Goal: Information Seeking & Learning: Check status

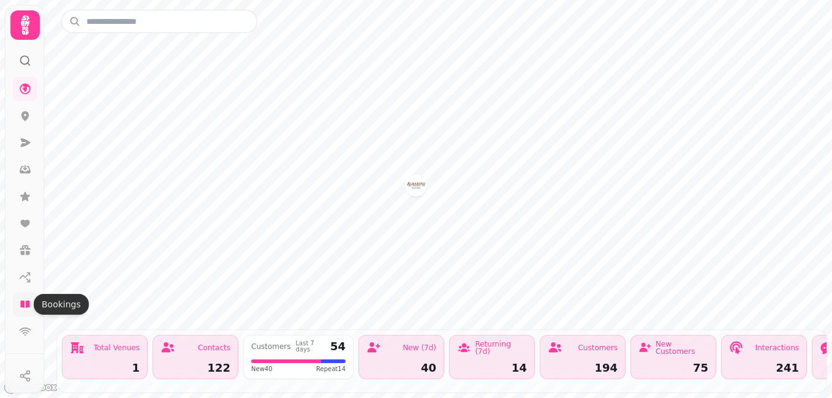
click at [28, 303] on icon at bounding box center [24, 304] width 9 height 7
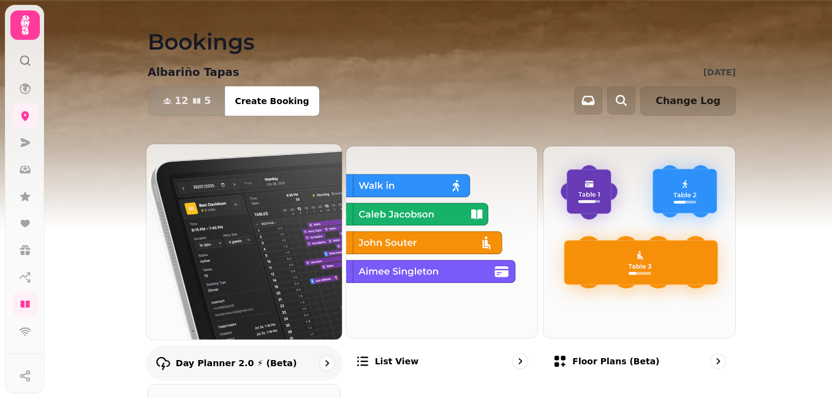
click at [220, 254] on img at bounding box center [244, 241] width 215 height 215
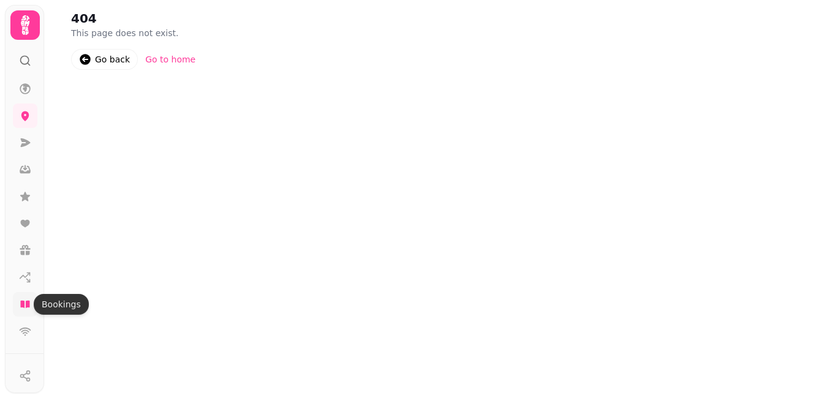
click at [28, 306] on icon at bounding box center [24, 304] width 9 height 7
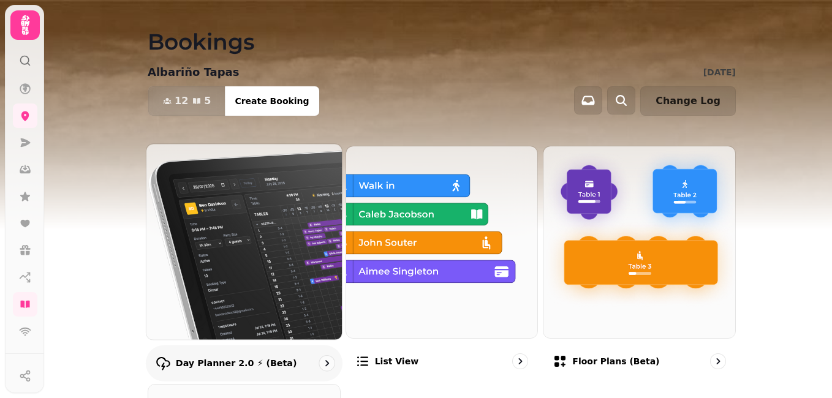
click at [189, 266] on img at bounding box center [244, 241] width 215 height 215
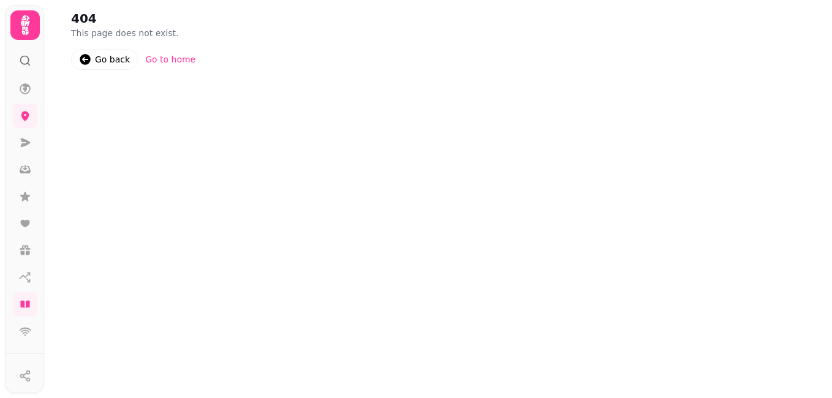
click at [115, 57] on div "Go back" at bounding box center [112, 59] width 35 height 12
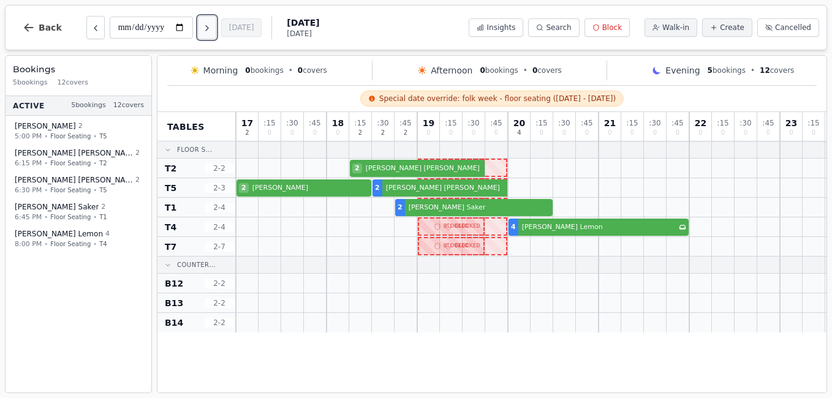
click at [208, 29] on icon "Next day" at bounding box center [207, 28] width 10 height 10
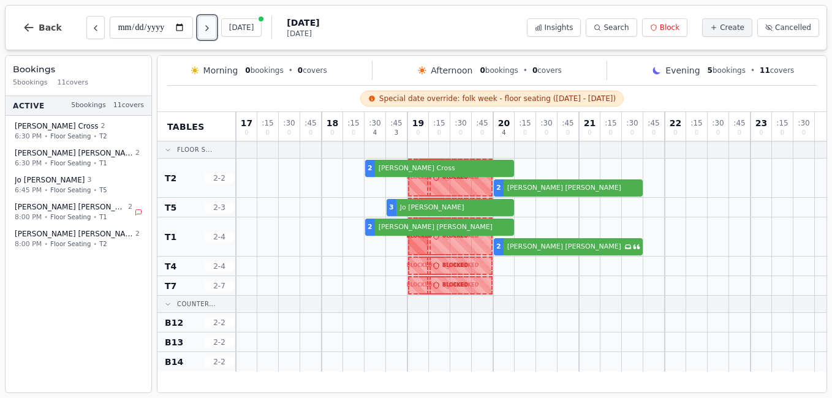
click at [208, 29] on icon "Next day" at bounding box center [207, 28] width 10 height 10
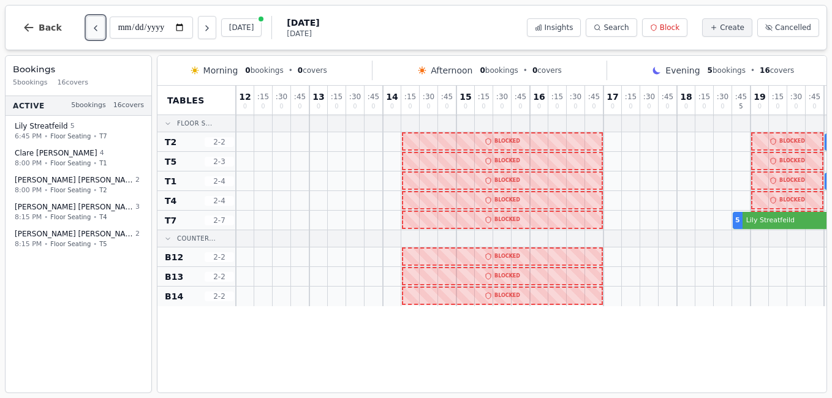
click at [94, 31] on icon "Previous day" at bounding box center [96, 28] width 10 height 10
type input "**********"
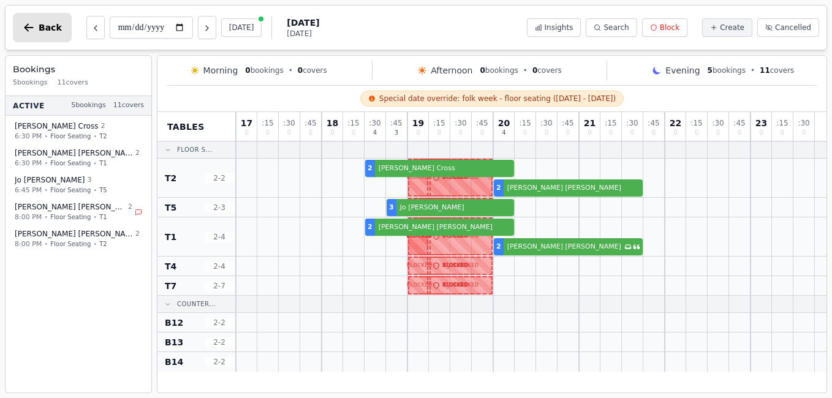
click at [31, 21] on button "Back" at bounding box center [42, 27] width 59 height 29
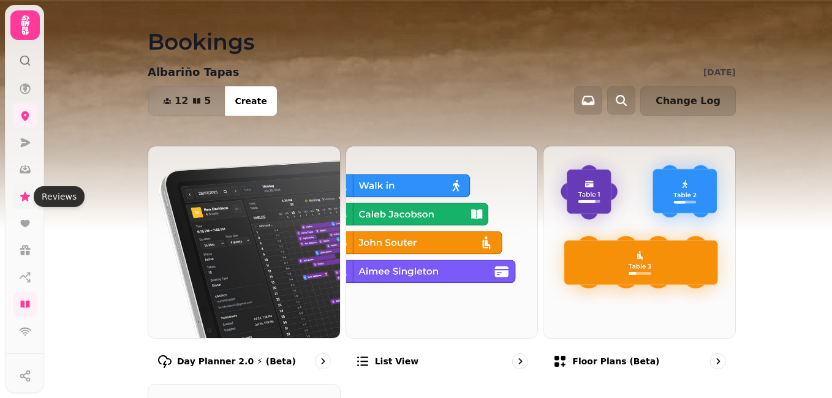
click at [24, 197] on icon at bounding box center [25, 196] width 10 height 9
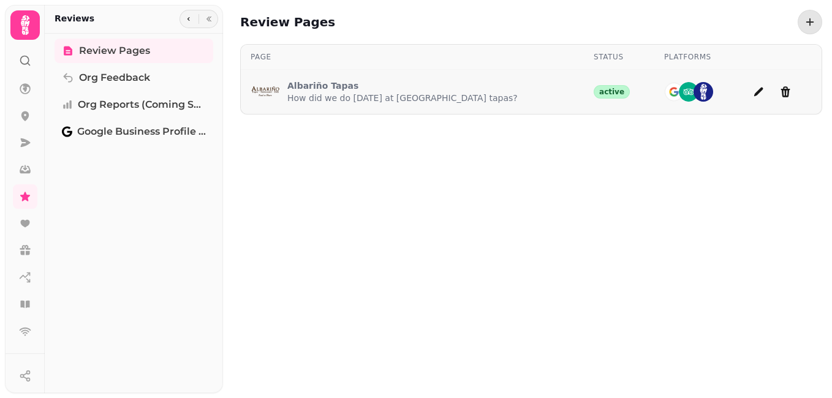
click at [344, 93] on p "How did we do today at Albariño tapas?" at bounding box center [402, 98] width 230 height 12
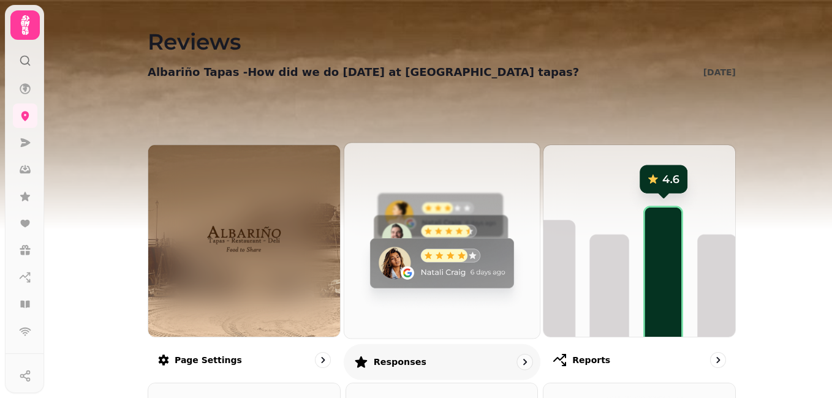
click at [410, 268] on img at bounding box center [441, 240] width 215 height 215
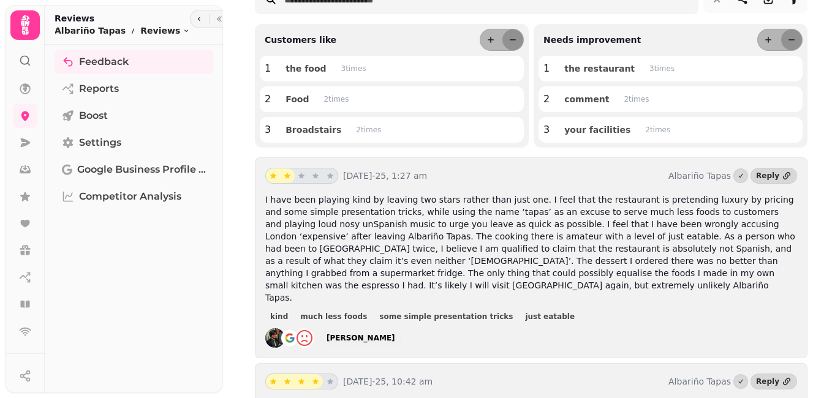
scroll to position [132, 0]
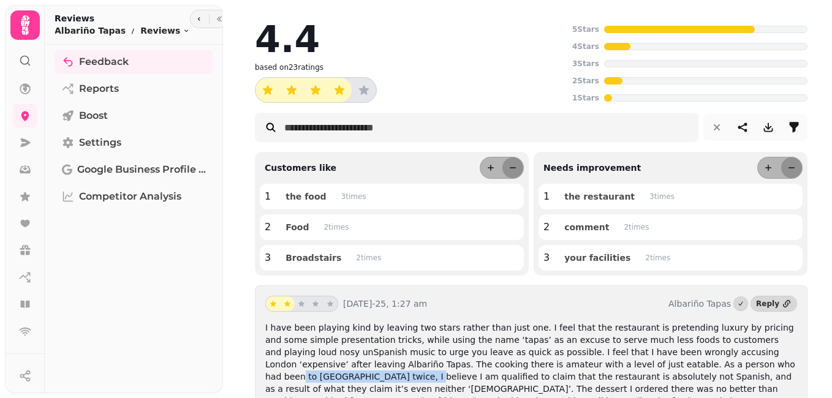
drag, startPoint x: 0, startPoint y: 0, endPoint x: 727, endPoint y: 397, distance: 828.5
click at [727, 397] on html "4.4 based on 23 ratings 5 Stars 4 Stars 3 Stars 2 Stars 1 Stars Customers like …" at bounding box center [416, 199] width 832 height 398
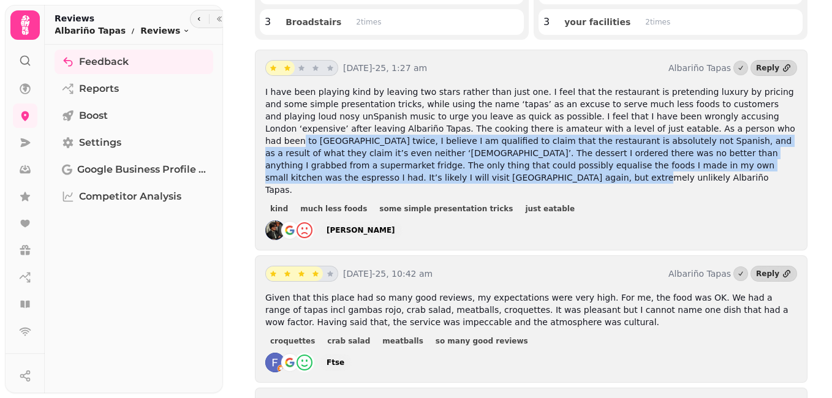
scroll to position [236, 0]
click at [268, 220] on img at bounding box center [275, 230] width 20 height 20
click at [274, 220] on img at bounding box center [275, 230] width 20 height 20
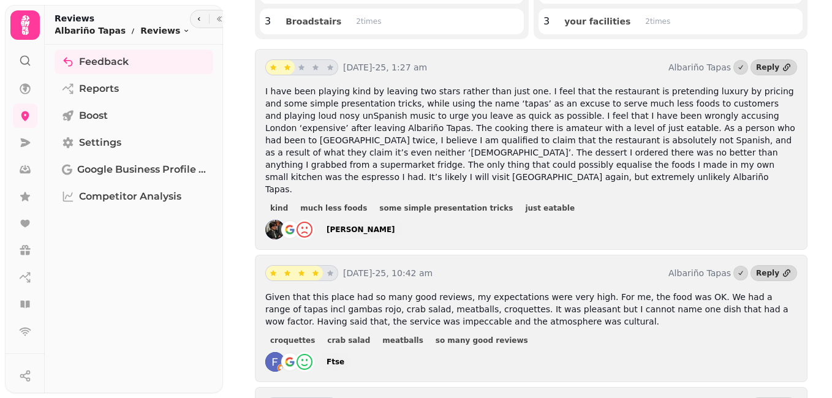
drag, startPoint x: 274, startPoint y: 208, endPoint x: 391, endPoint y: 215, distance: 117.2
click at [391, 215] on div "[DATE]-25, 1:27 am [PERSON_NAME] Reply I have been playing kind by leaving two …" at bounding box center [531, 149] width 552 height 201
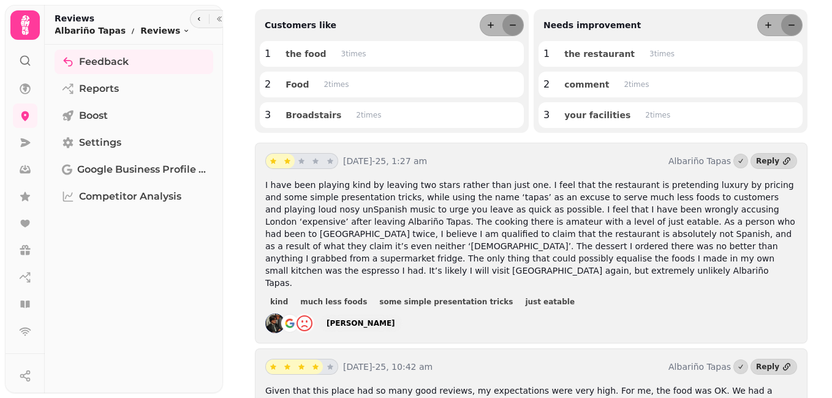
scroll to position [145, 0]
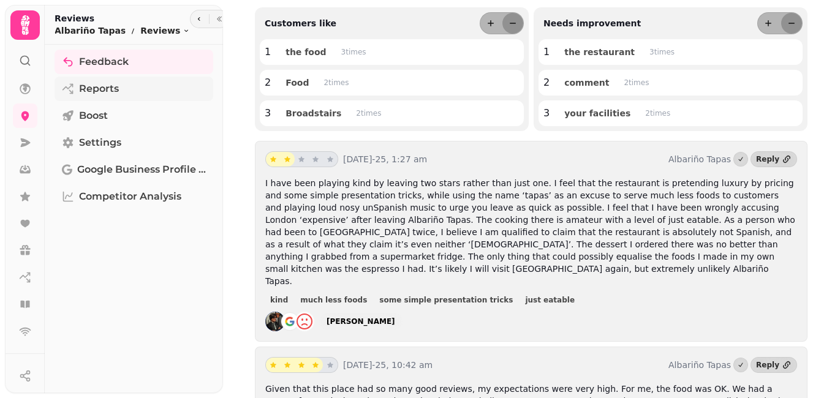
click at [105, 86] on span "Reports" at bounding box center [99, 88] width 40 height 15
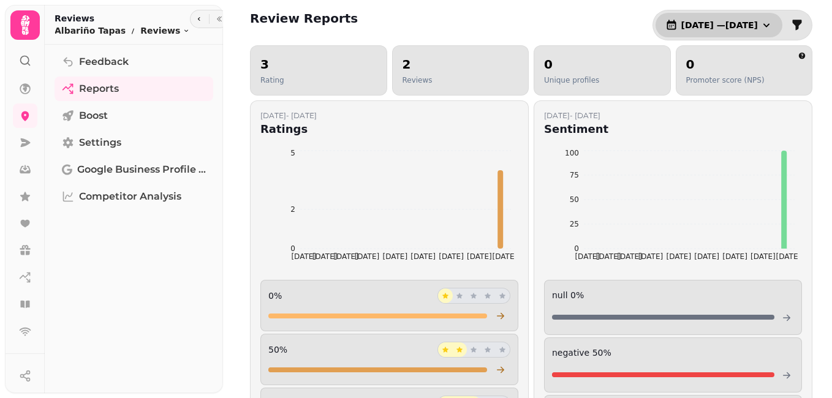
click at [760, 26] on icon "button" at bounding box center [766, 25] width 12 height 12
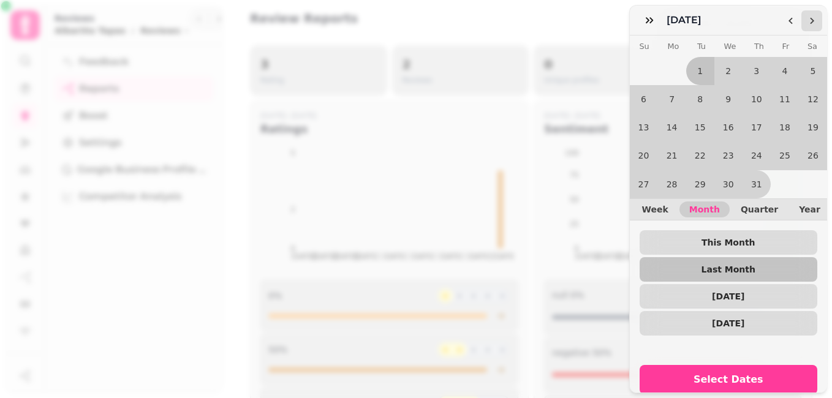
click at [807, 21] on icon "Go to the Next Month" at bounding box center [812, 21] width 10 height 10
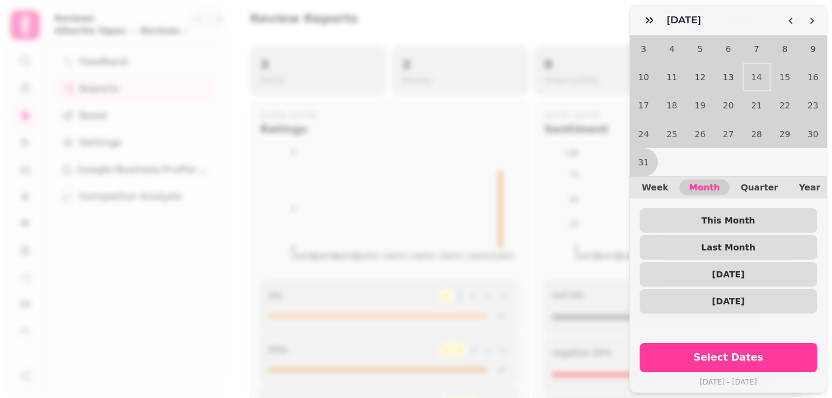
scroll to position [53, 0]
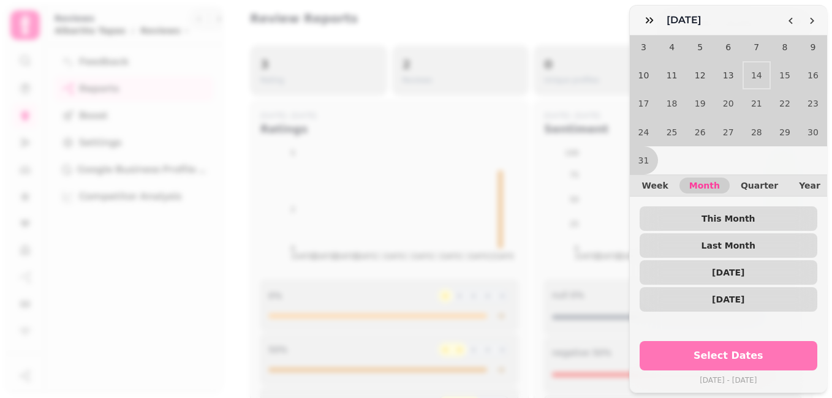
click at [713, 351] on span "Select Dates" at bounding box center [728, 356] width 149 height 10
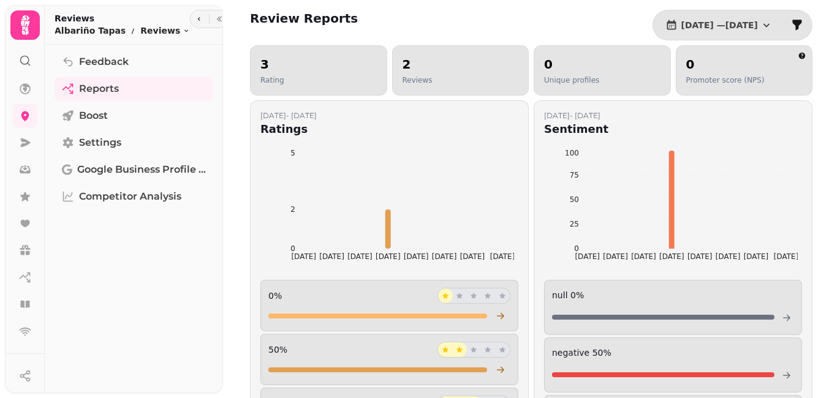
click at [672, 281] on div "null 0 %" at bounding box center [673, 307] width 258 height 55
click at [22, 300] on icon at bounding box center [25, 304] width 12 height 12
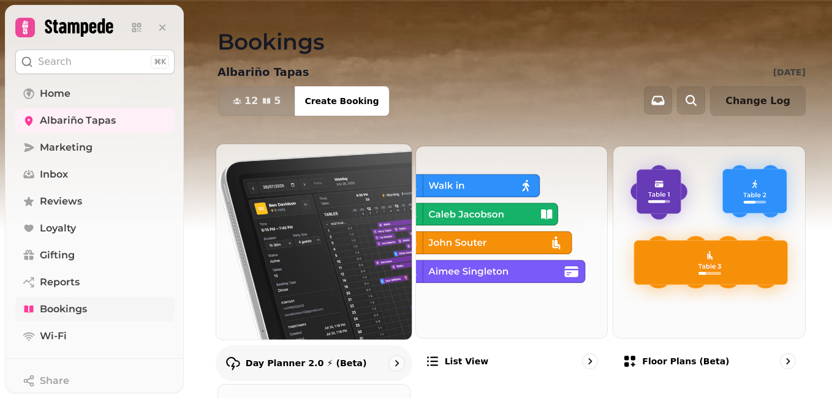
click at [304, 258] on img at bounding box center [313, 241] width 215 height 215
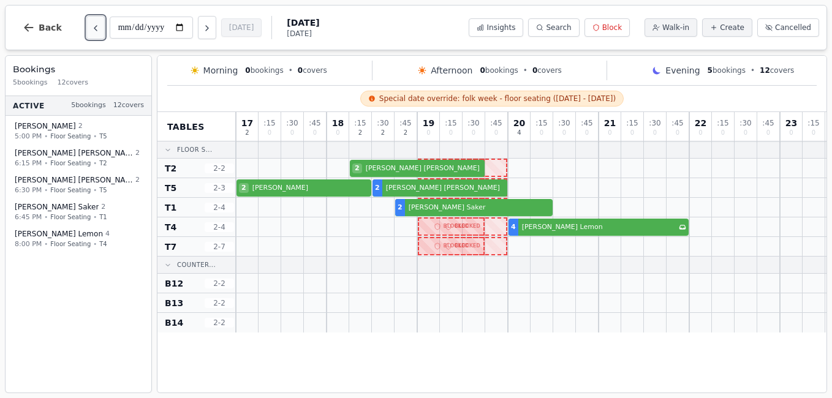
click at [91, 29] on icon "Previous day" at bounding box center [96, 28] width 10 height 10
type input "**********"
